Goal: Transaction & Acquisition: Purchase product/service

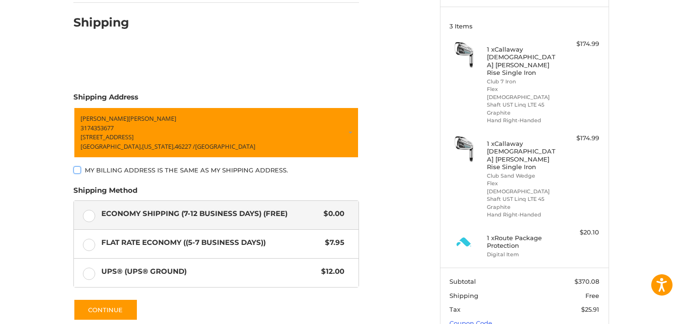
scroll to position [122, 0]
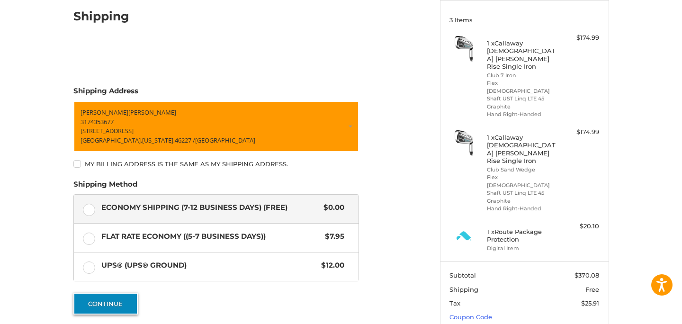
click at [115, 293] on button "Continue" at bounding box center [105, 304] width 64 height 22
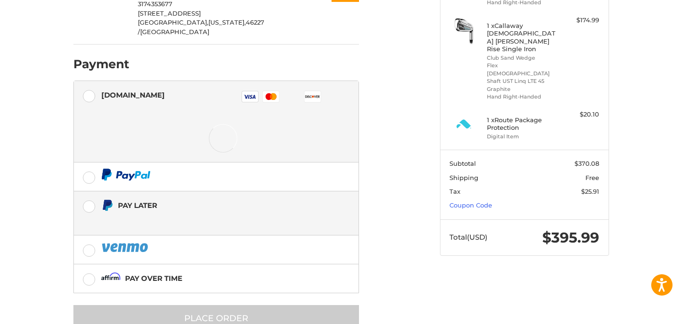
scroll to position [240, 0]
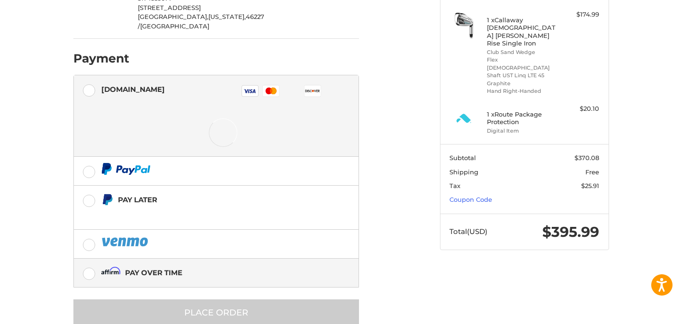
click at [139, 265] on div "Pay over time" at bounding box center [153, 273] width 57 height 16
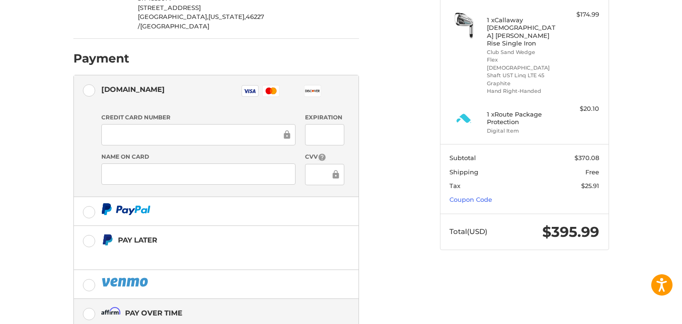
click at [171, 305] on div "Pay over time" at bounding box center [153, 313] width 57 height 16
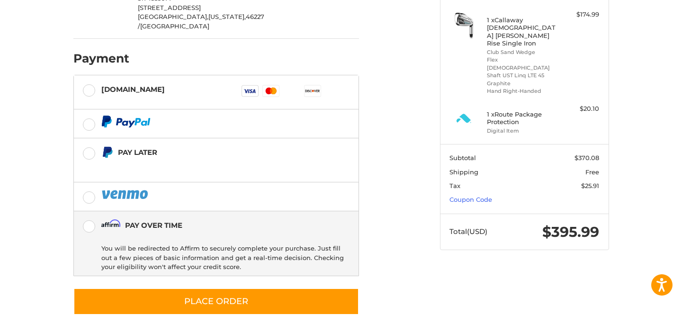
scroll to position [228, 0]
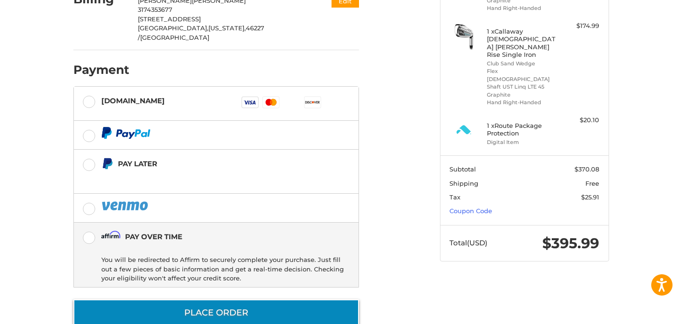
click at [177, 299] on button "Place Order" at bounding box center [216, 312] width 286 height 27
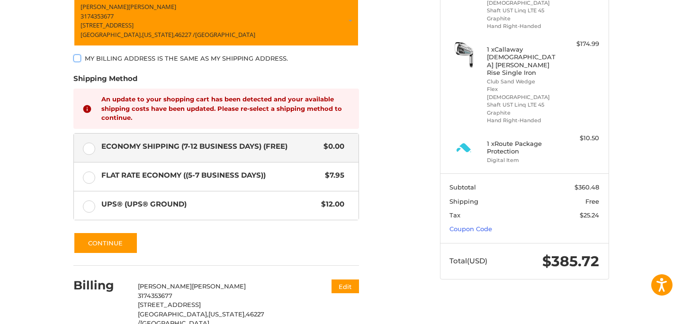
scroll to position [254, 0]
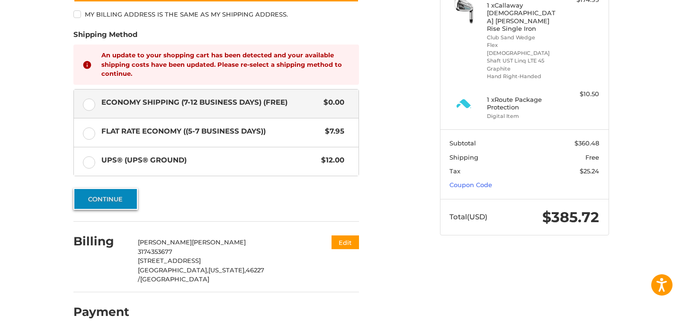
click at [130, 199] on button "Continue" at bounding box center [105, 199] width 64 height 22
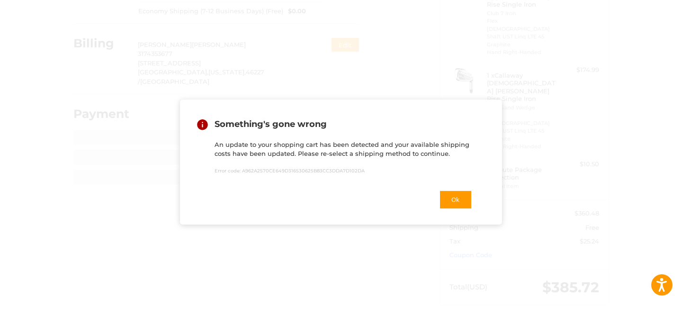
scroll to position [138, 0]
click at [457, 201] on button "Ok" at bounding box center [455, 199] width 33 height 19
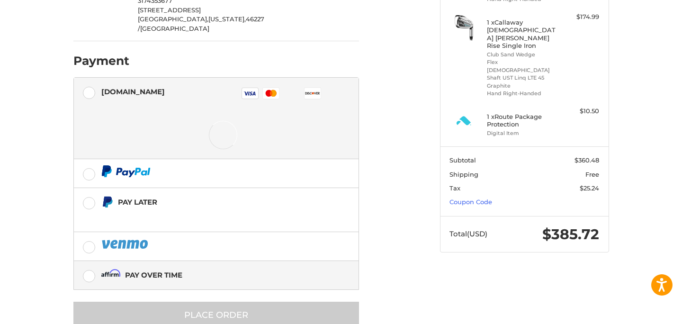
scroll to position [240, 0]
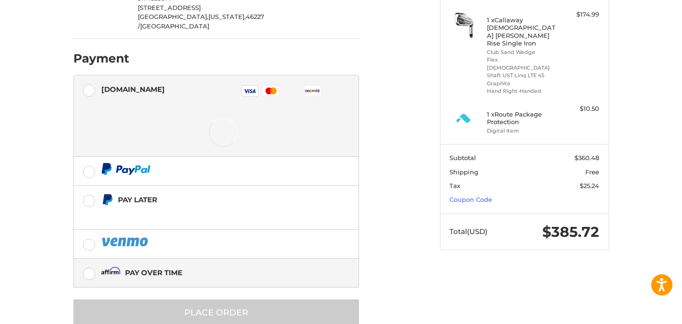
click at [95, 259] on label "Pay over time" at bounding box center [216, 273] width 285 height 28
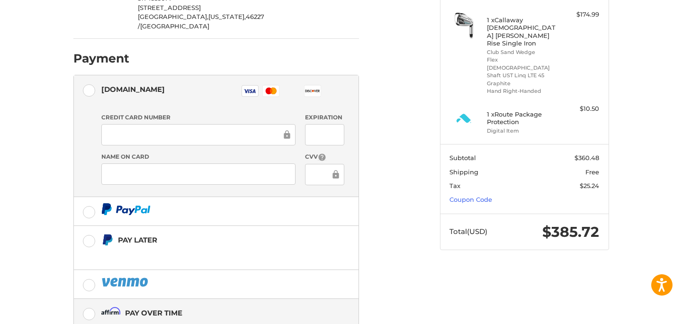
click at [85, 299] on label "Pay over time" at bounding box center [216, 313] width 285 height 28
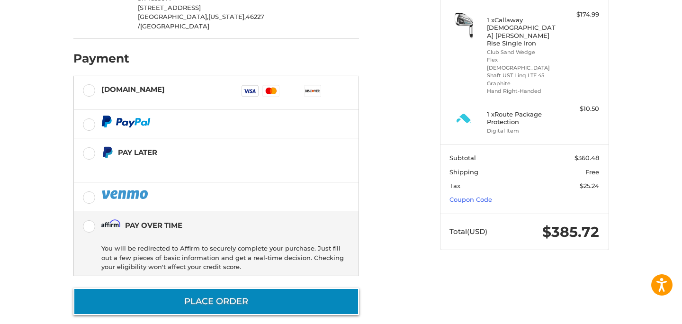
scroll to position [228, 0]
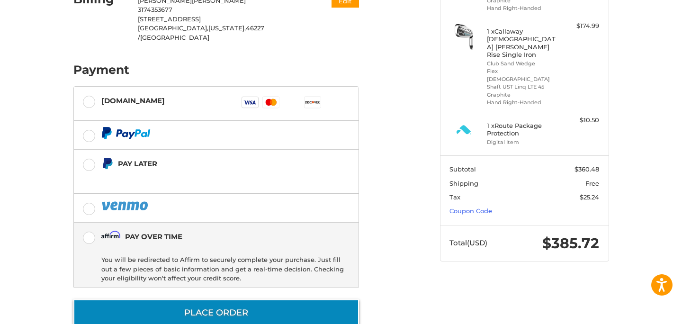
click at [217, 299] on button "Place Order" at bounding box center [216, 312] width 286 height 27
